Goal: Transaction & Acquisition: Purchase product/service

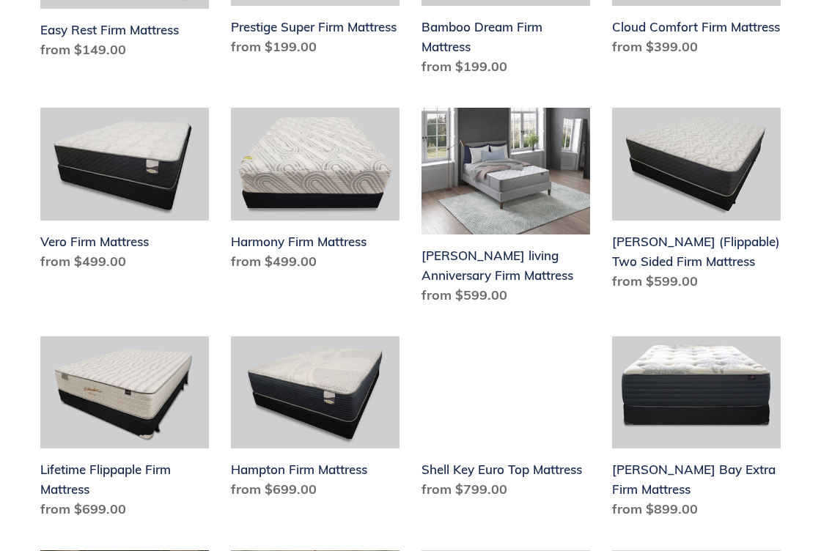
scroll to position [557, 0]
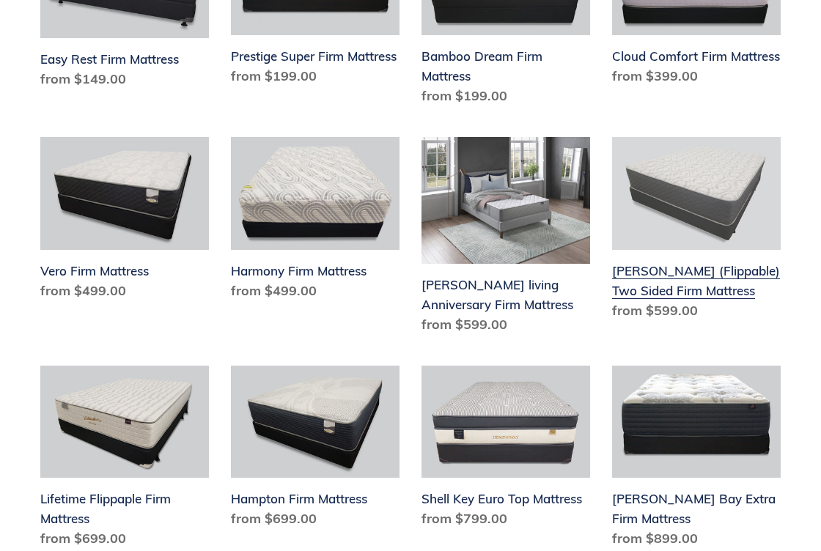
click at [659, 288] on link "[PERSON_NAME] (Flippable) Two Sided Firm Mattress" at bounding box center [696, 231] width 169 height 188
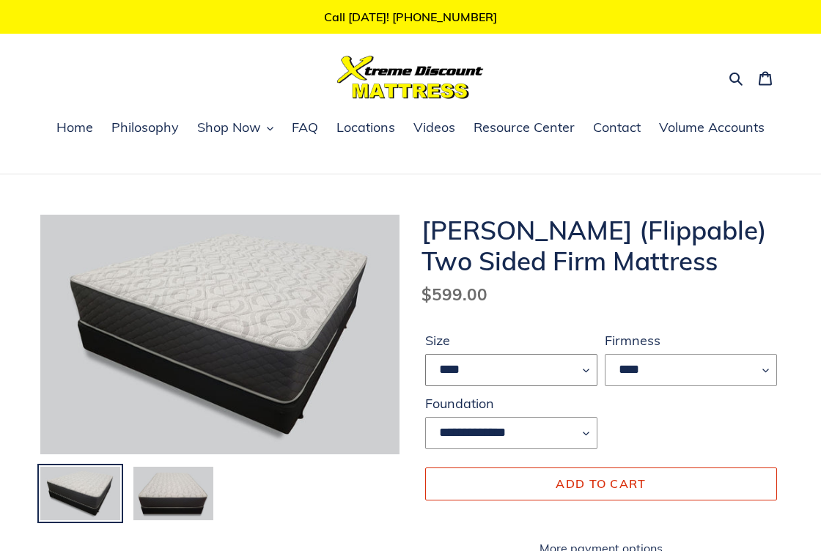
select select "*****"
click at [609, 482] on span "Add to cart" at bounding box center [601, 483] width 90 height 15
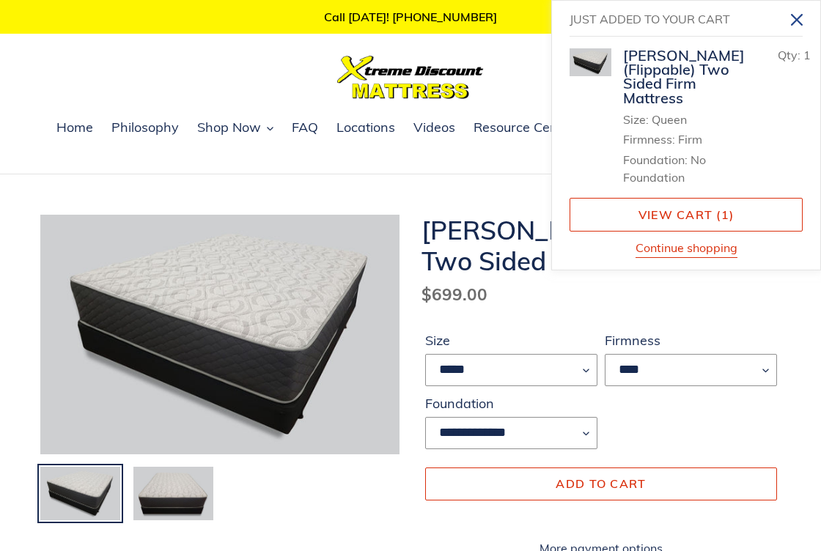
click at [797, 19] on icon "Close" at bounding box center [797, 20] width 12 height 12
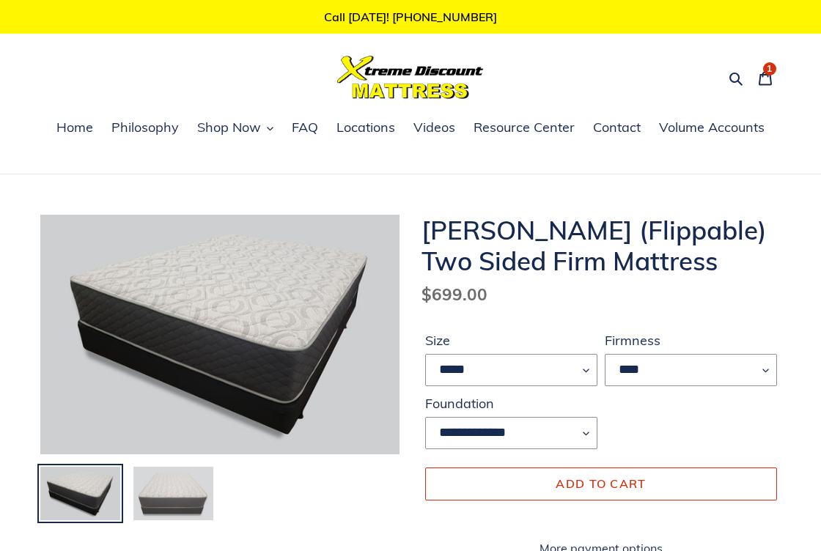
click at [163, 494] on img at bounding box center [173, 493] width 83 height 56
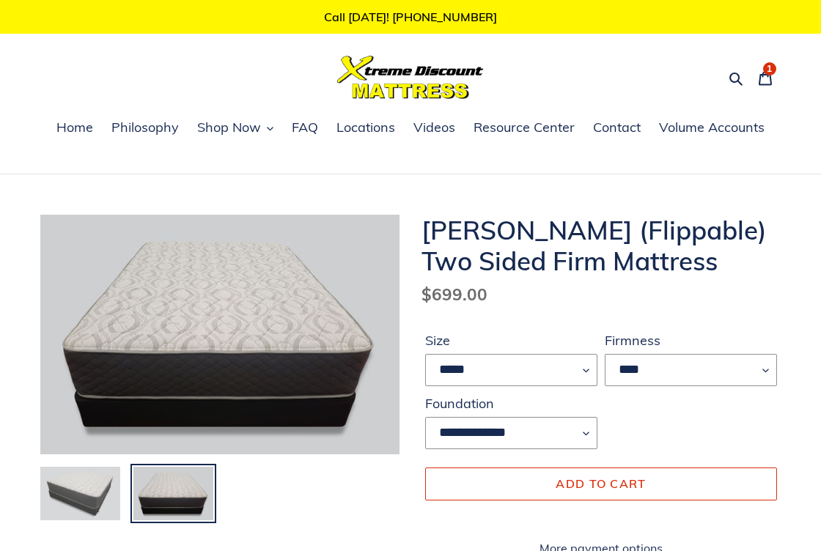
click at [93, 498] on img at bounding box center [80, 493] width 83 height 56
